Goal: Transaction & Acquisition: Purchase product/service

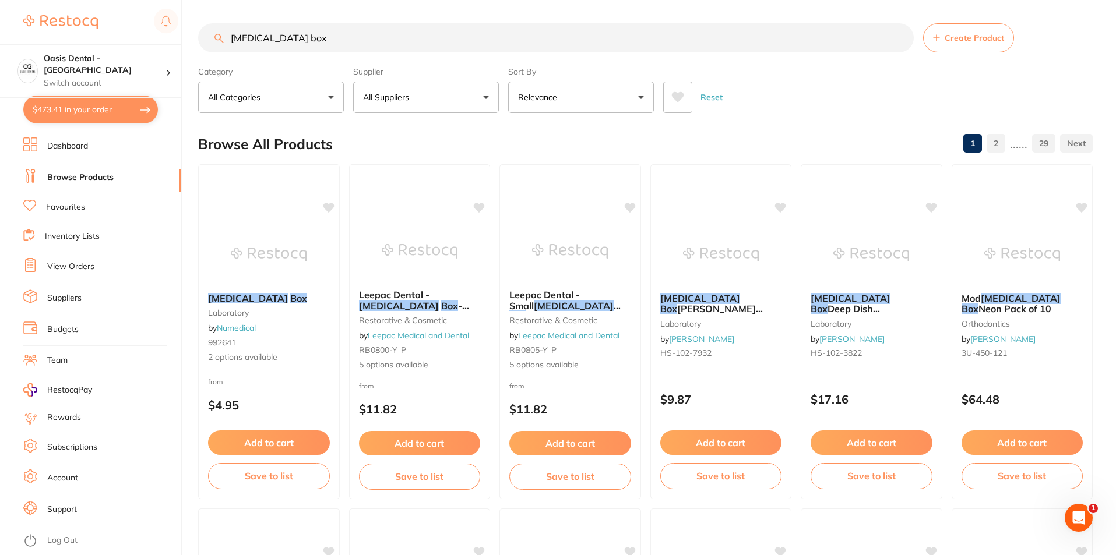
click at [97, 115] on button "$473.41 in your order" at bounding box center [90, 110] width 135 height 28
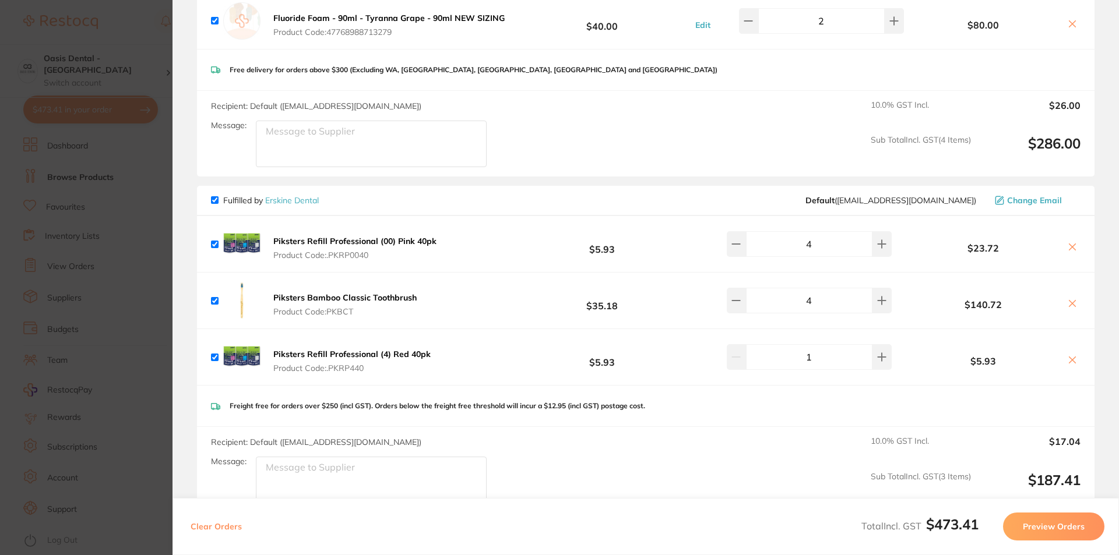
scroll to position [414, 0]
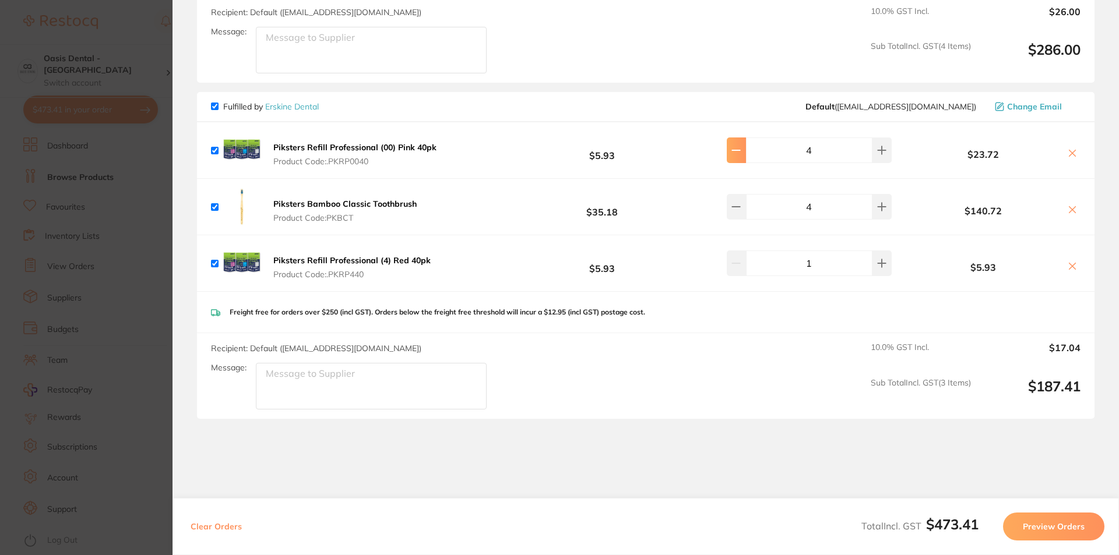
click at [735, 148] on icon at bounding box center [735, 150] width 9 height 9
type input "3"
click at [397, 209] on b "Piksters Bamboo Classic Toothbrush" at bounding box center [344, 204] width 143 height 10
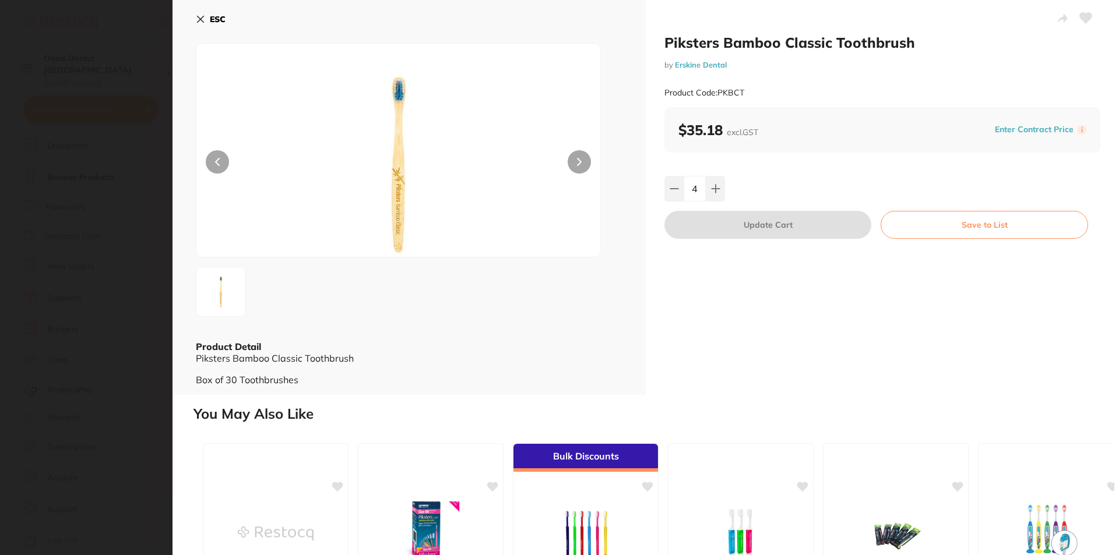
scroll to position [0, 0]
click at [104, 301] on section "Piksters Bamboo Classic Toothbrush by [PERSON_NAME] Dental Product Code: PKBCT …" at bounding box center [559, 277] width 1119 height 555
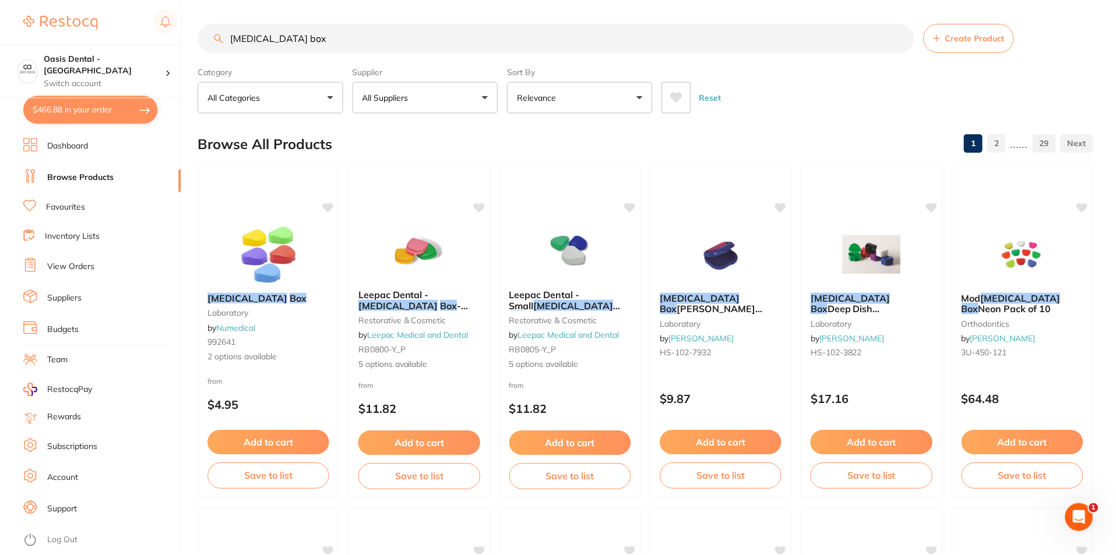
scroll to position [1, 0]
click at [74, 207] on link "Favourites" at bounding box center [65, 208] width 39 height 12
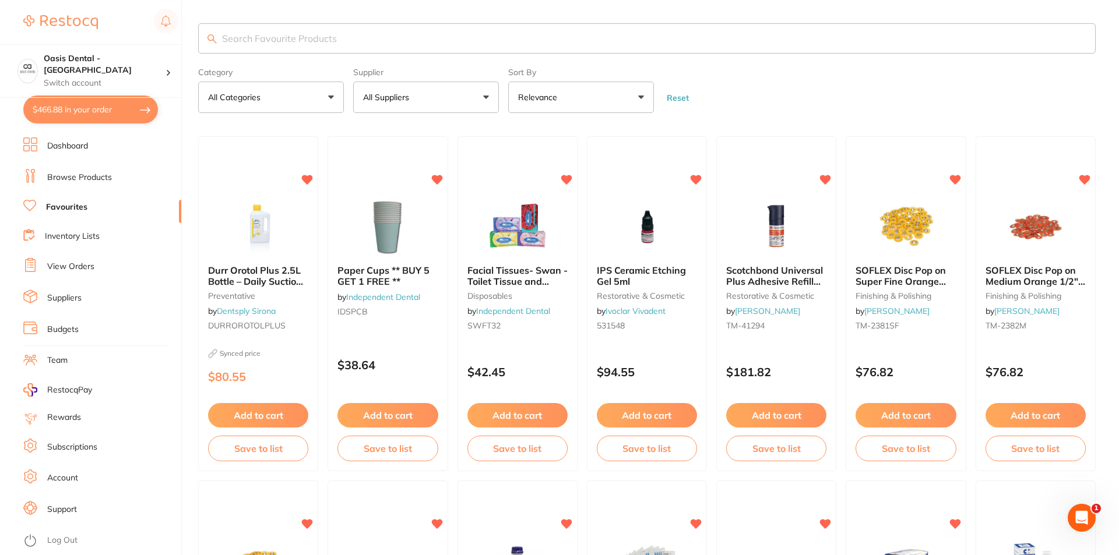
click at [292, 29] on input "search" at bounding box center [646, 38] width 897 height 30
click at [291, 38] on input "search" at bounding box center [645, 38] width 895 height 30
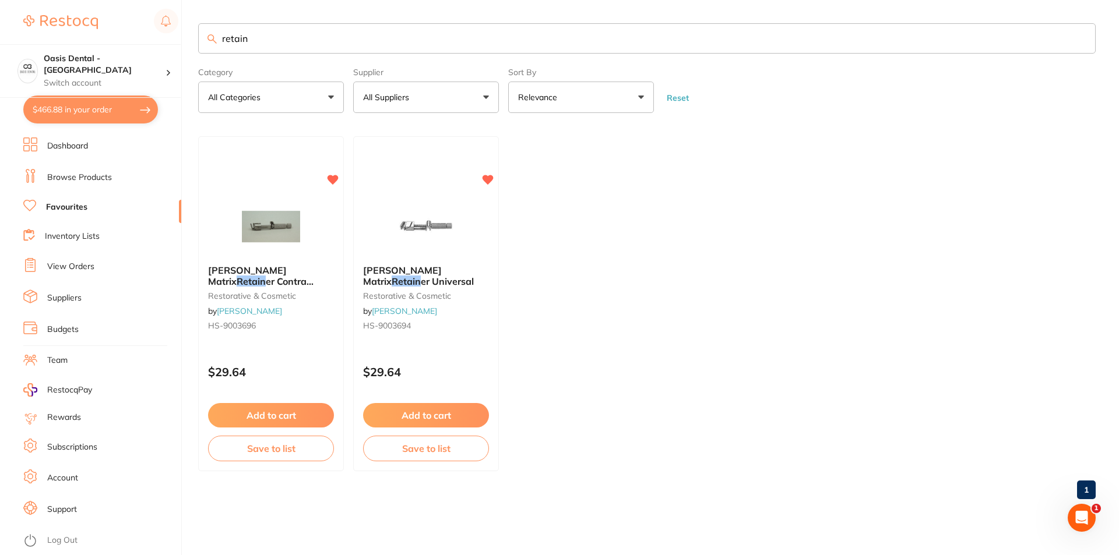
type input "retain"
